Goal: Navigation & Orientation: Find specific page/section

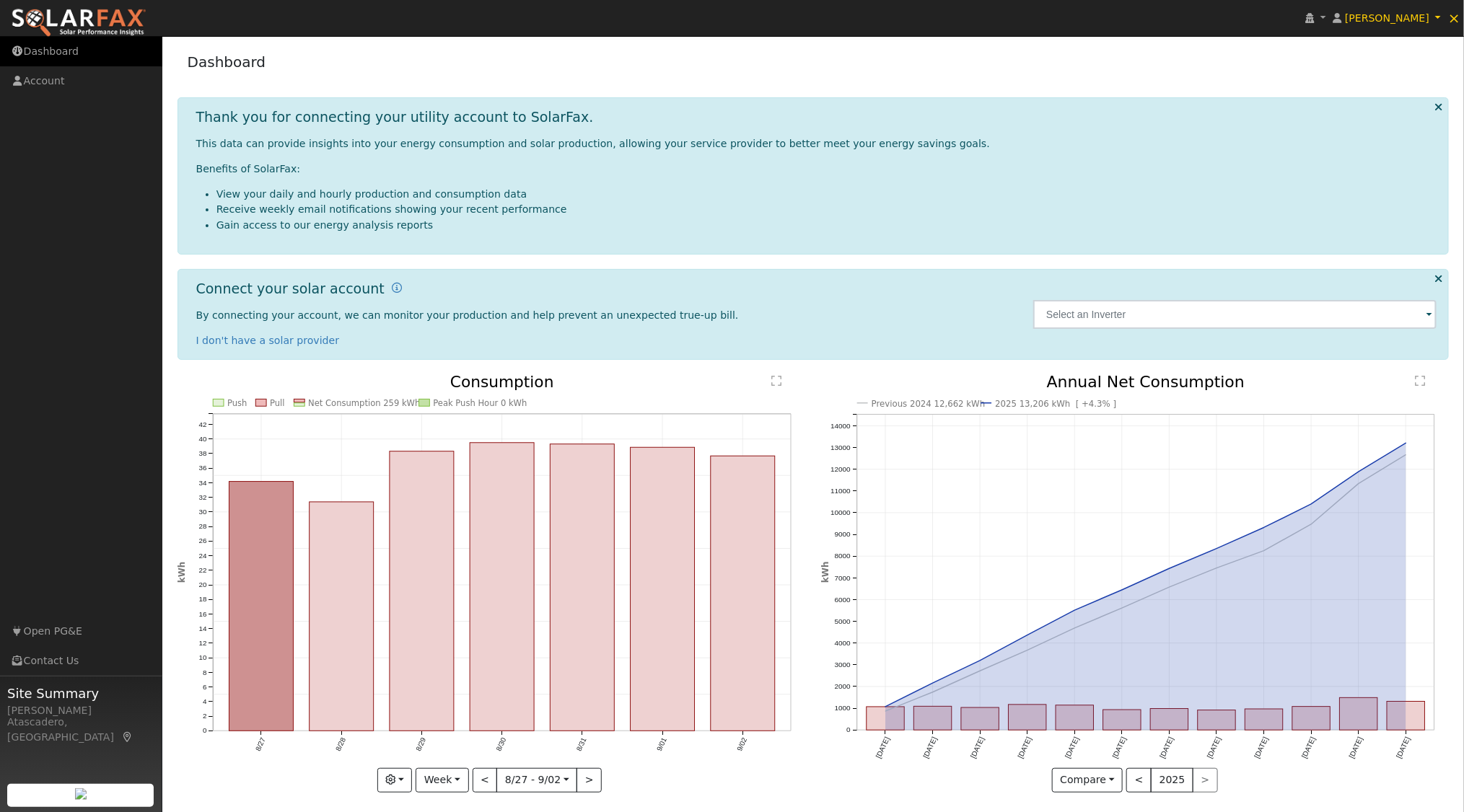
click at [63, 52] on link "Dashboard" at bounding box center [81, 52] width 162 height 29
click at [1315, 19] on icon at bounding box center [1309, 18] width 8 height 10
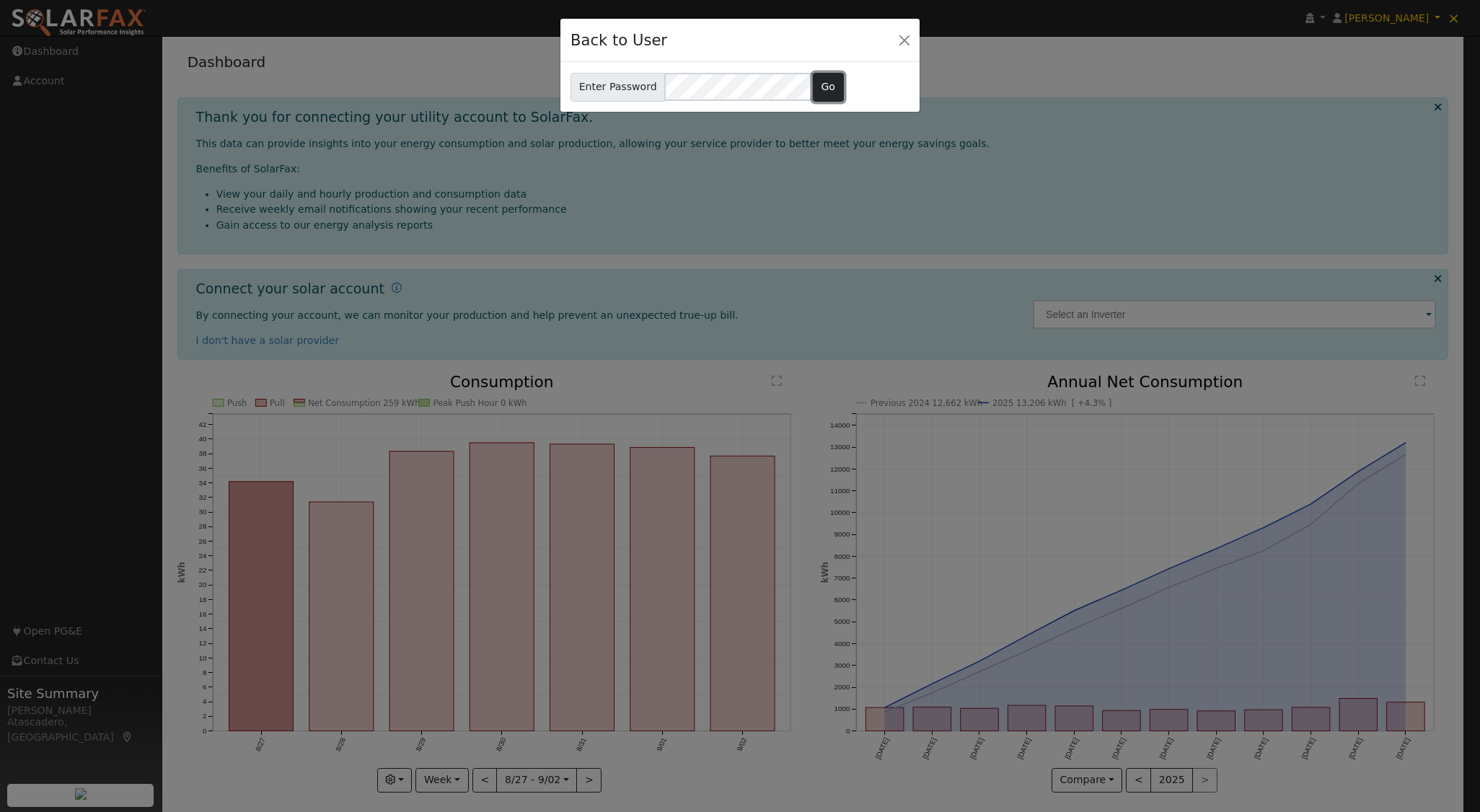
click at [813, 84] on button "Go" at bounding box center [828, 87] width 31 height 28
